Goal: Transaction & Acquisition: Purchase product/service

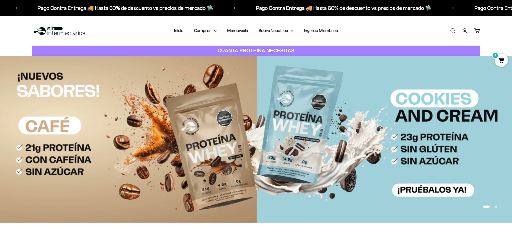
click at [466, 30] on link "Iniciar sesión" at bounding box center [465, 31] width 6 height 6
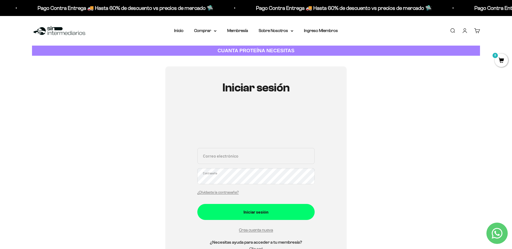
click at [232, 159] on input "Correo electrónico" at bounding box center [255, 156] width 117 height 16
type input "juancamilocardona245@gmail.com"
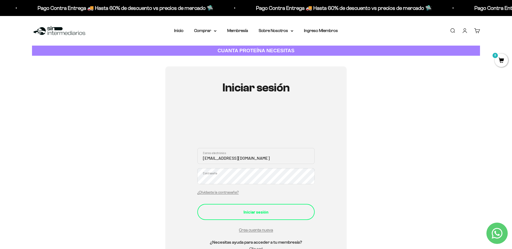
click at [284, 206] on button "Iniciar sesión" at bounding box center [255, 212] width 117 height 16
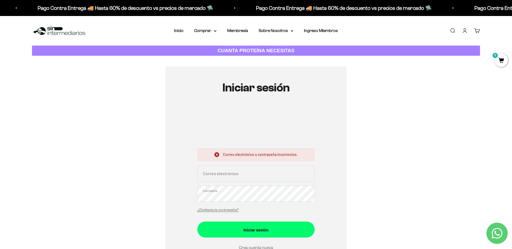
click at [233, 175] on input "Correo electrónico" at bounding box center [255, 174] width 117 height 16
type input "[EMAIL_ADDRESS][DOMAIN_NAME]"
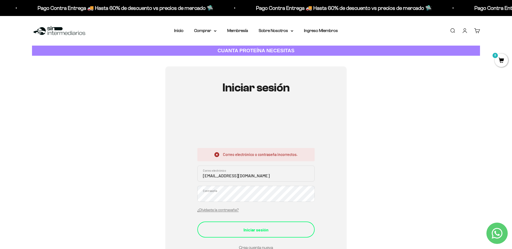
click at [251, 230] on div "Iniciar sesión" at bounding box center [256, 229] width 96 height 7
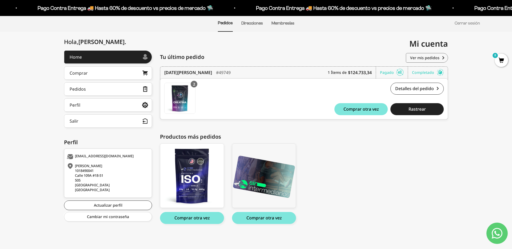
scroll to position [41, 0]
click at [363, 107] on span "Comprar otra vez" at bounding box center [360, 109] width 35 height 4
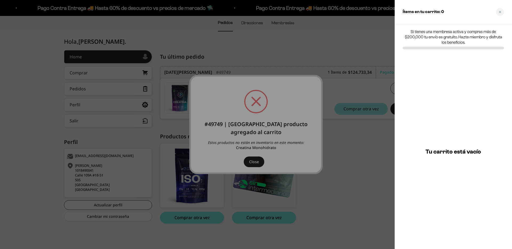
click at [255, 161] on div at bounding box center [256, 124] width 512 height 249
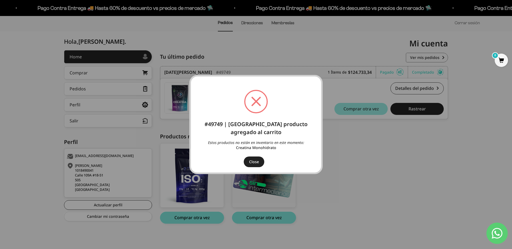
click at [256, 157] on button "Close" at bounding box center [254, 162] width 21 height 11
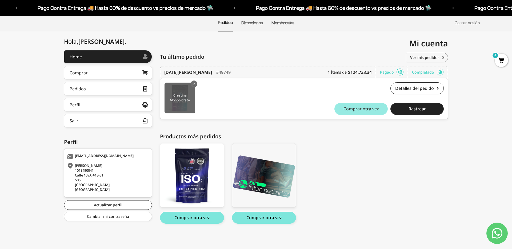
click at [186, 96] on img at bounding box center [180, 98] width 31 height 31
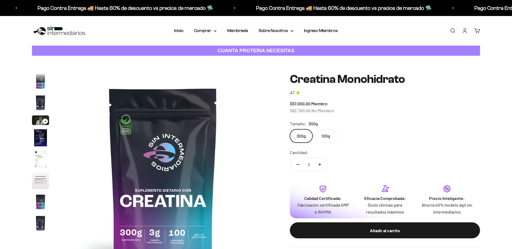
scroll to position [22, 0]
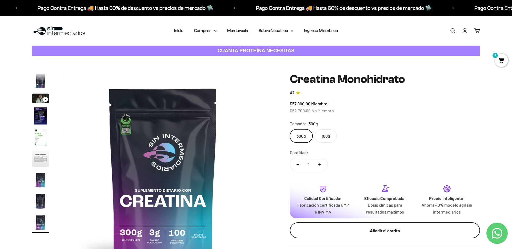
click at [342, 229] on div "Añadir al carrito" at bounding box center [384, 230] width 169 height 7
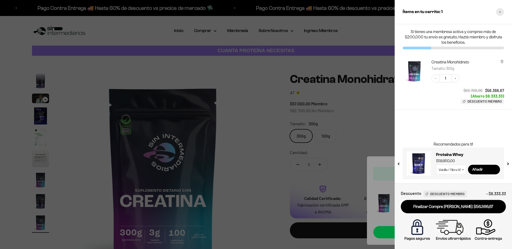
click at [500, 13] on icon "Close cart" at bounding box center [500, 12] width 3 height 3
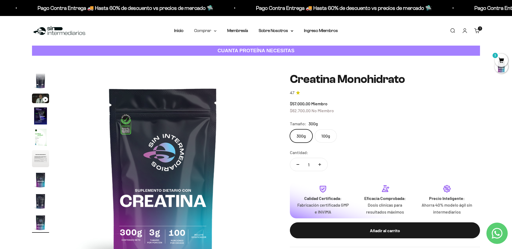
click at [208, 31] on summary "Comprar" at bounding box center [205, 30] width 22 height 7
click at [208, 46] on span "Proteínas" at bounding box center [206, 47] width 18 height 5
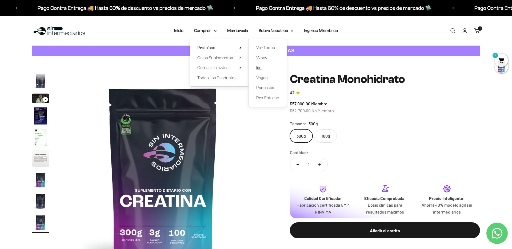
click at [257, 69] on span "Iso" at bounding box center [258, 67] width 5 height 5
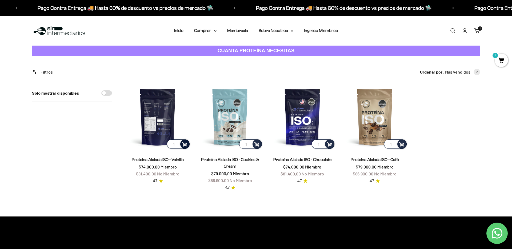
click at [187, 144] on div at bounding box center [184, 143] width 9 height 9
click at [157, 137] on span "Vanilla / 2 libras (910g)" at bounding box center [158, 136] width 32 height 4
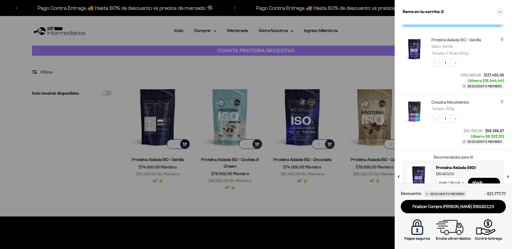
scroll to position [35, 0]
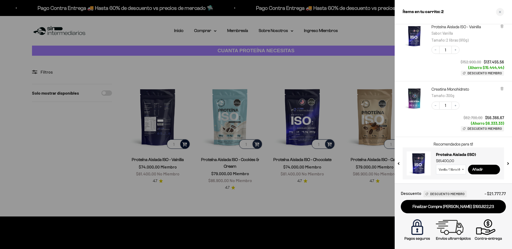
click at [450, 171] on select "Vanilla / 1 libra (460g) Vanilla / 2 libras (910g) Chocolate / 1 libra (460g) C…" at bounding box center [451, 170] width 30 height 10
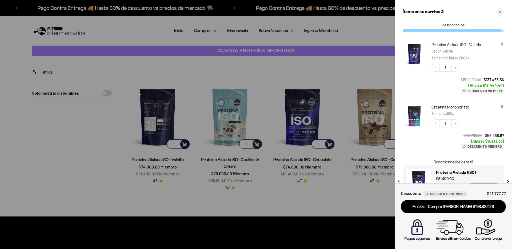
scroll to position [0, 0]
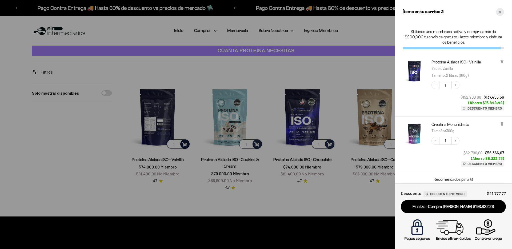
click at [499, 15] on div "Close cart" at bounding box center [500, 12] width 8 height 8
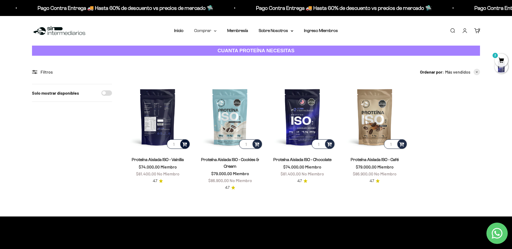
click at [207, 32] on summary "Comprar" at bounding box center [205, 30] width 22 height 7
click at [204, 76] on span "Todos Los Productos" at bounding box center [216, 77] width 39 height 5
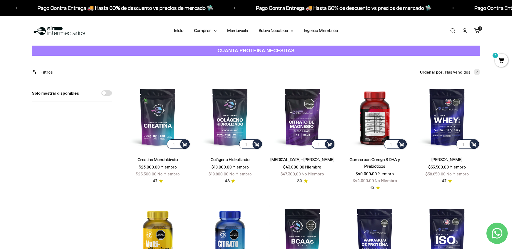
click at [373, 115] on img at bounding box center [375, 117] width 66 height 66
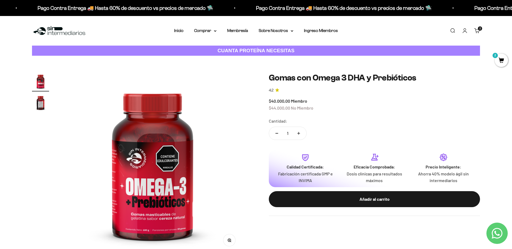
click at [48, 31] on img at bounding box center [59, 30] width 55 height 11
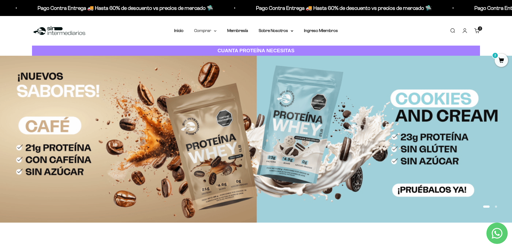
click at [208, 31] on summary "Comprar" at bounding box center [205, 30] width 22 height 7
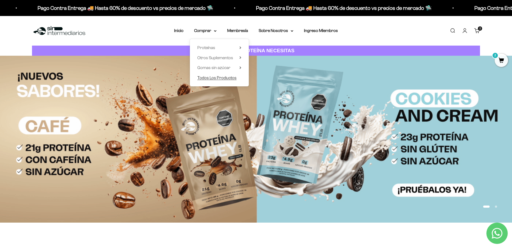
click at [206, 78] on span "Todos Los Productos" at bounding box center [216, 77] width 39 height 5
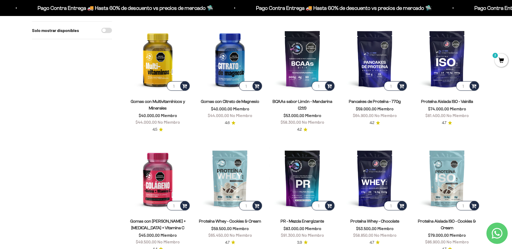
scroll to position [114, 0]
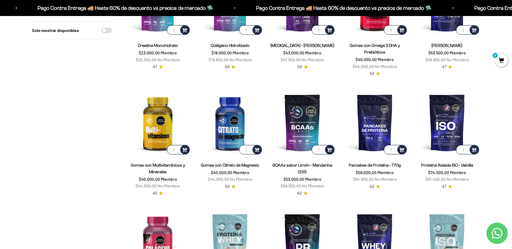
click at [502, 62] on span "2" at bounding box center [501, 60] width 13 height 13
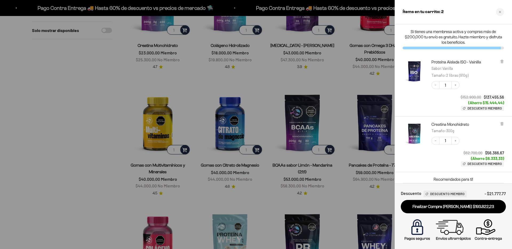
scroll to position [35, 0]
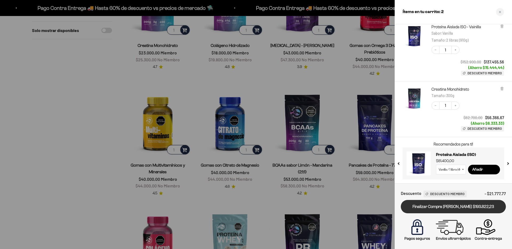
click at [453, 204] on link "Finalizar Compra [PERSON_NAME] $193.822,23" at bounding box center [453, 207] width 105 height 14
